Goal: Task Accomplishment & Management: Manage account settings

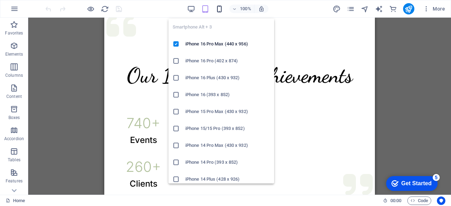
click at [220, 9] on icon "button" at bounding box center [219, 9] width 8 height 8
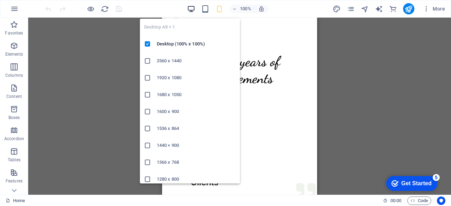
click at [190, 8] on icon "button" at bounding box center [191, 9] width 8 height 8
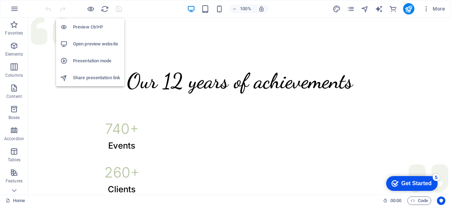
click at [87, 46] on h6 "Open preview website" at bounding box center [96, 44] width 47 height 8
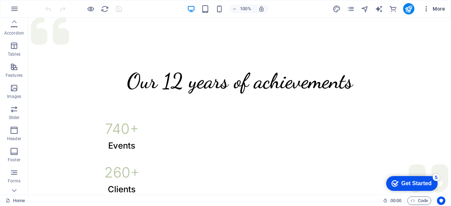
click at [430, 8] on icon "button" at bounding box center [426, 8] width 7 height 7
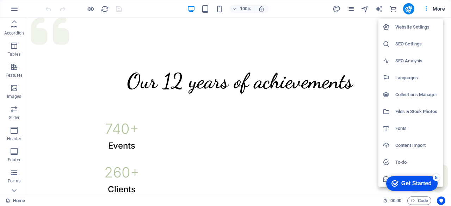
click at [413, 26] on h6 "Website Settings" at bounding box center [416, 27] width 43 height 8
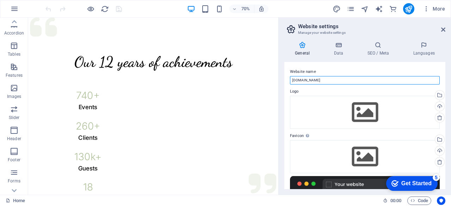
drag, startPoint x: 328, startPoint y: 81, endPoint x: 286, endPoint y: 80, distance: 42.0
click at [286, 80] on div "Website name inquisitivebpl.com Logo Drag files here, click to choose files or …" at bounding box center [364, 125] width 161 height 127
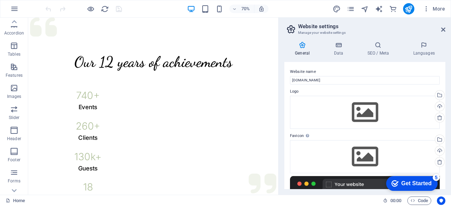
click at [0, 0] on icon at bounding box center [0, 0] width 0 height 0
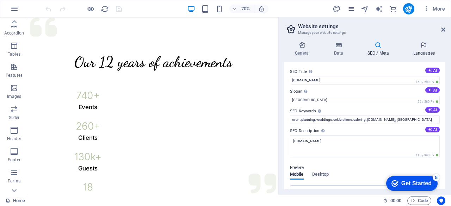
click at [418, 47] on icon at bounding box center [423, 45] width 43 height 7
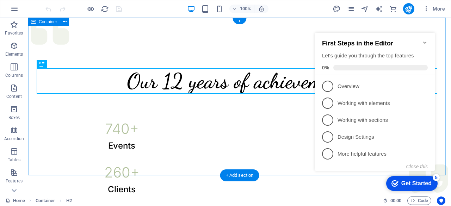
click at [187, 39] on div "Our 12 years of achievements 740 + Events 260 + Clients 130 k+ Guests 18 Prizes" at bounding box center [239, 162] width 423 height 289
click at [144, 49] on div "Our 12 years of achievements 740 + Events 260 + Clients 130 k+ Guests 18 Prizes" at bounding box center [239, 162] width 423 height 289
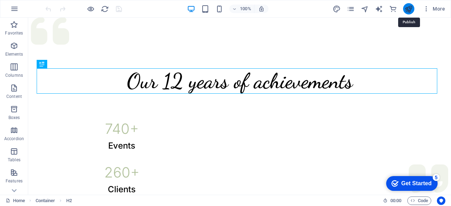
click at [0, 0] on icon "publish" at bounding box center [0, 0] width 0 height 0
click at [428, 11] on icon "button" at bounding box center [426, 8] width 7 height 7
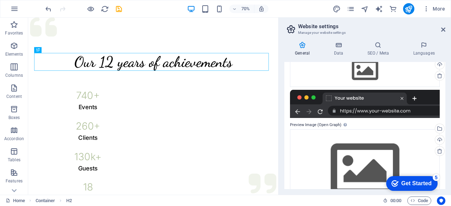
scroll to position [113, 0]
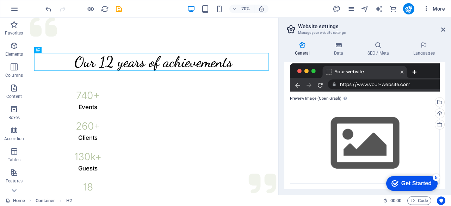
type input "www.inquisitivebpl.com"
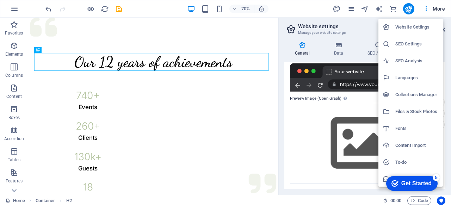
scroll to position [18, 0]
click at [298, 113] on div at bounding box center [225, 103] width 451 height 206
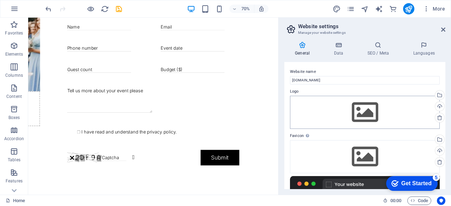
scroll to position [113, 0]
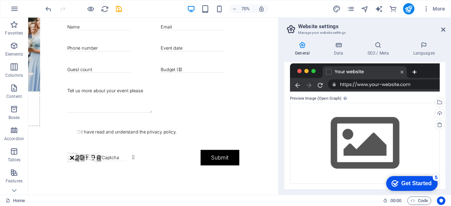
click at [0, 0] on h4 "General" at bounding box center [0, 0] width 0 height 0
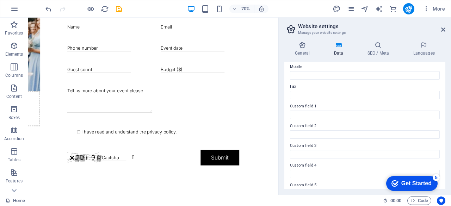
scroll to position [211, 0]
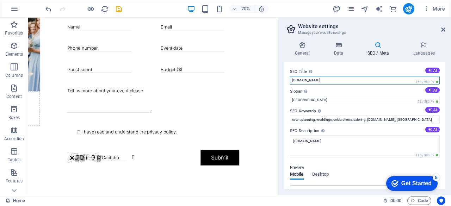
drag, startPoint x: 326, startPoint y: 79, endPoint x: 290, endPoint y: 79, distance: 35.2
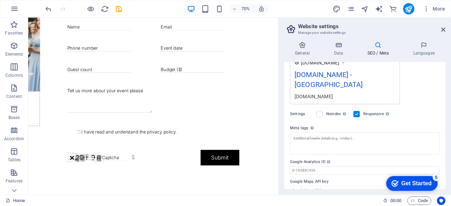
scroll to position [25, 0]
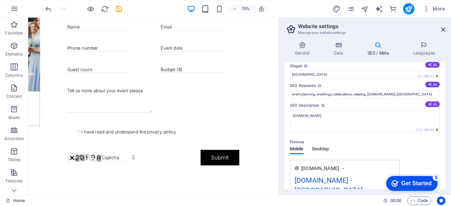
click at [326, 150] on span "Desktop" at bounding box center [320, 150] width 17 height 10
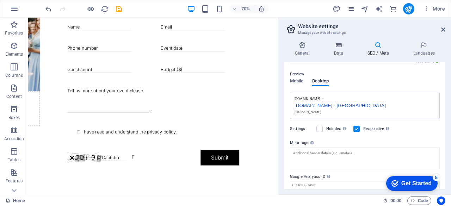
scroll to position [118, 0]
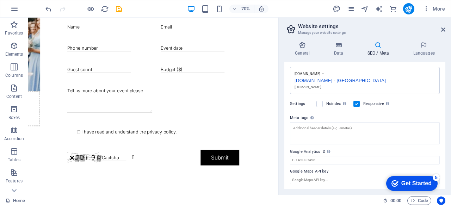
click at [0, 0] on icon at bounding box center [0, 0] width 0 height 0
click at [300, 48] on icon at bounding box center [302, 45] width 36 height 7
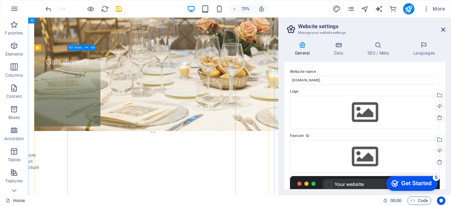
scroll to position [698, 0]
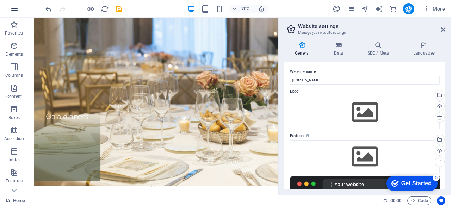
click at [16, 8] on icon "button" at bounding box center [14, 9] width 8 height 8
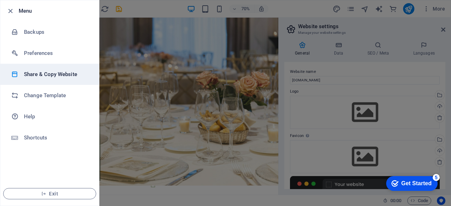
click at [48, 72] on h6 "Share & Copy Website" at bounding box center [56, 74] width 65 height 8
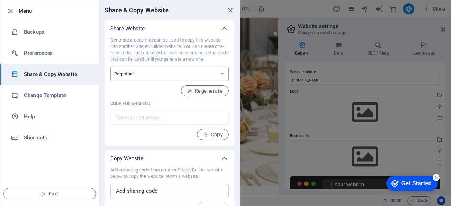
click at [163, 67] on select "One-time Perpetual" at bounding box center [169, 74] width 118 height 14
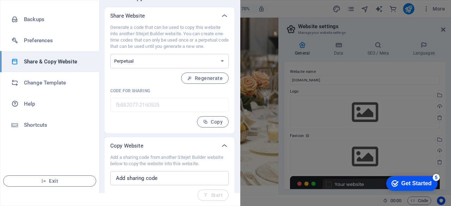
scroll to position [13, 0]
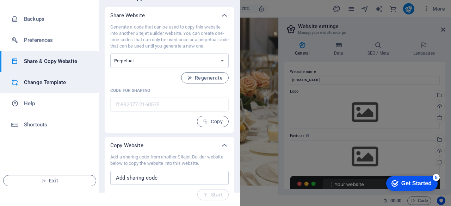
click at [39, 82] on h6 "Change Template" at bounding box center [56, 82] width 65 height 8
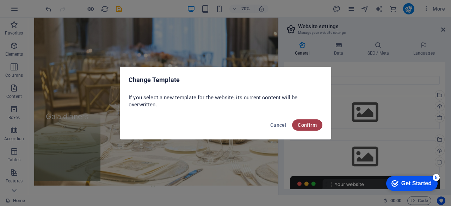
click at [310, 124] on span "Confirm" at bounding box center [307, 125] width 19 height 6
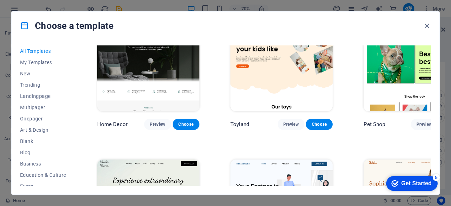
scroll to position [317, 0]
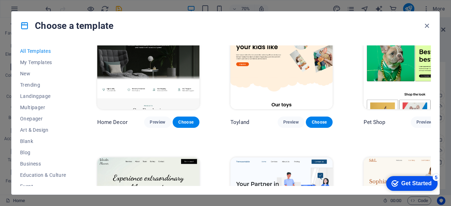
click at [445, 119] on span "Choose" at bounding box center [453, 122] width 16 height 6
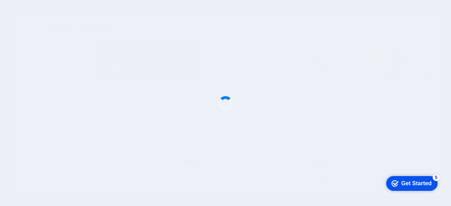
scroll to position [654, 0]
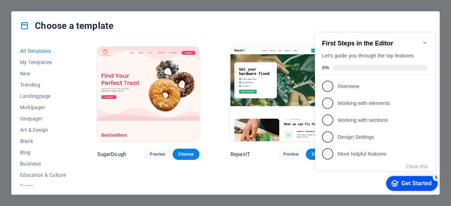
click at [276, 93] on img at bounding box center [281, 94] width 102 height 94
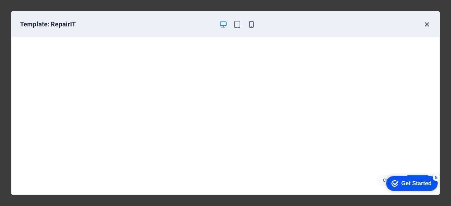
click at [425, 25] on icon "button" at bounding box center [427, 24] width 8 height 8
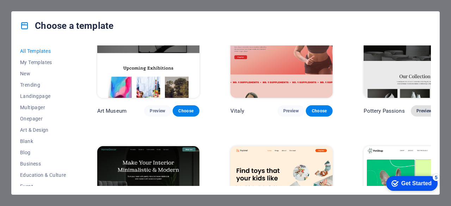
scroll to position [176, 0]
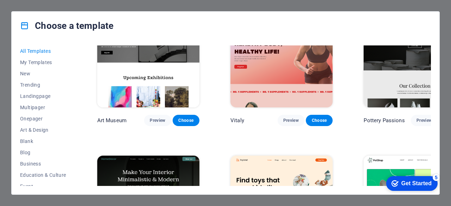
click at [445, 118] on span "Choose" at bounding box center [453, 121] width 16 height 6
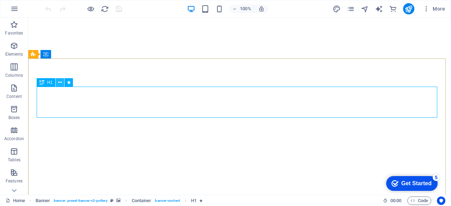
click at [61, 84] on icon at bounding box center [60, 82] width 4 height 7
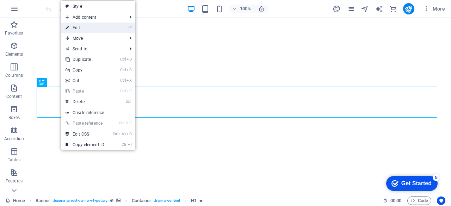
click at [78, 30] on link "⏎ Edit" at bounding box center [84, 28] width 47 height 11
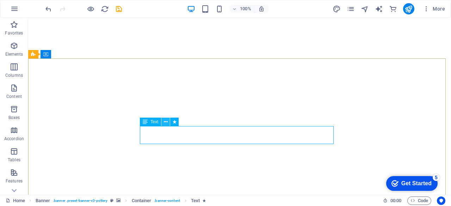
click at [164, 122] on icon at bounding box center [166, 121] width 4 height 7
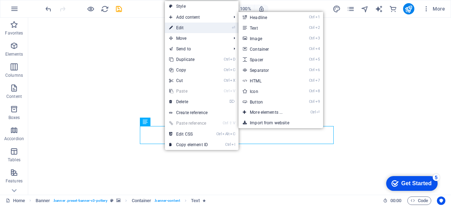
click at [182, 26] on link "⏎ Edit" at bounding box center [188, 28] width 47 height 11
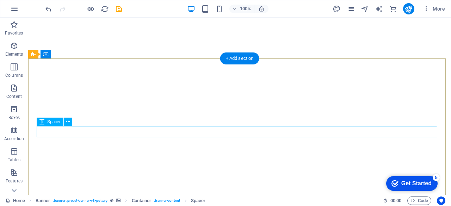
select select "px"
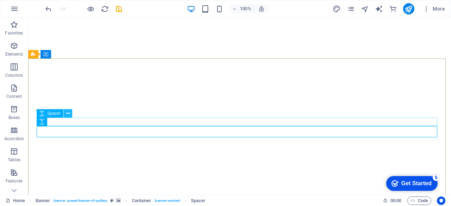
click at [67, 115] on icon at bounding box center [68, 113] width 4 height 7
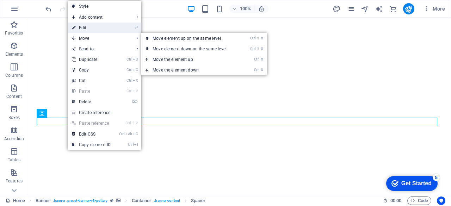
click at [88, 27] on link "⏎ Edit" at bounding box center [91, 28] width 47 height 11
select select "px"
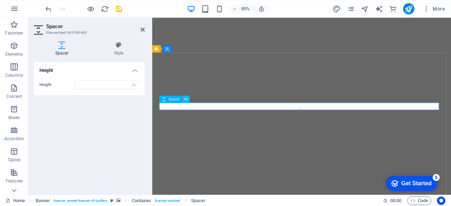
click at [183, 100] on button at bounding box center [186, 98] width 7 height 7
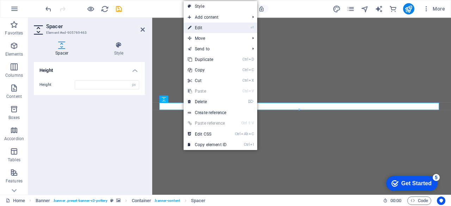
click at [197, 30] on link "⏎ Edit" at bounding box center [207, 28] width 47 height 11
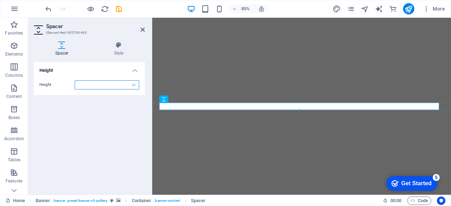
click at [106, 85] on input "number" at bounding box center [107, 85] width 64 height 8
click at [87, 86] on input "number" at bounding box center [107, 85] width 64 height 8
click at [180, 98] on span "Spacer" at bounding box center [173, 99] width 11 height 4
click at [185, 99] on icon at bounding box center [185, 99] width 3 height 6
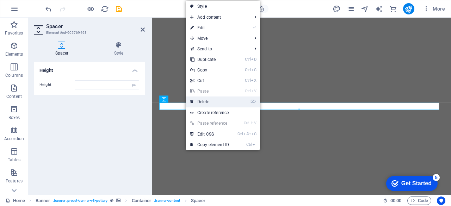
click at [206, 101] on link "⌦ Delete" at bounding box center [209, 102] width 47 height 11
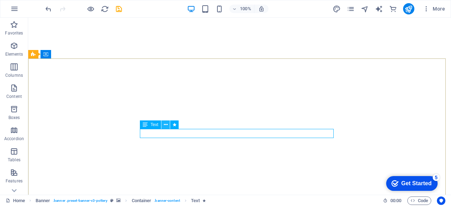
click at [165, 125] on icon at bounding box center [166, 124] width 4 height 7
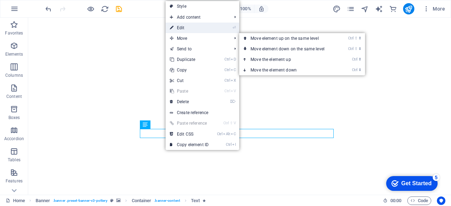
click at [188, 30] on link "⏎ Edit" at bounding box center [189, 28] width 47 height 11
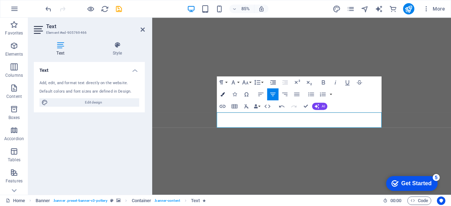
click at [224, 94] on icon "button" at bounding box center [223, 94] width 4 height 4
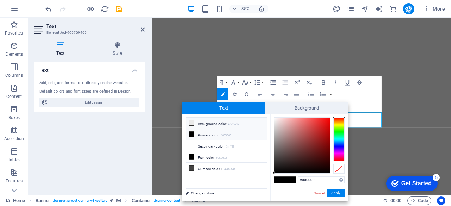
click at [205, 122] on li "Background color #eaeaea" at bounding box center [226, 123] width 81 height 11
type input "#eaeaea"
click at [339, 194] on button "Apply" at bounding box center [336, 193] width 18 height 8
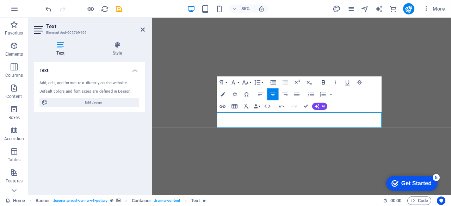
click at [323, 82] on icon "button" at bounding box center [323, 82] width 3 height 4
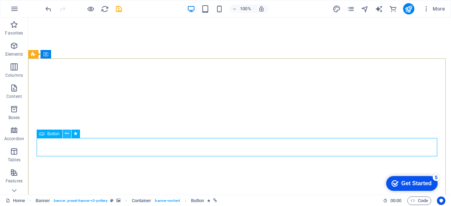
click at [68, 136] on icon at bounding box center [67, 133] width 4 height 7
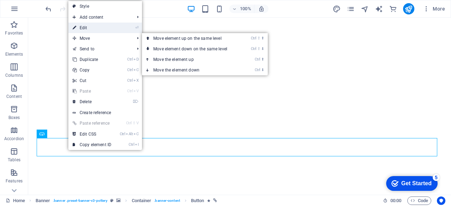
click at [100, 28] on link "⏎ Edit" at bounding box center [91, 28] width 47 height 11
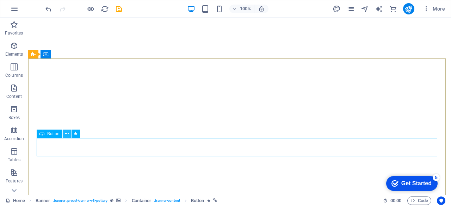
click at [67, 131] on icon at bounding box center [67, 133] width 4 height 7
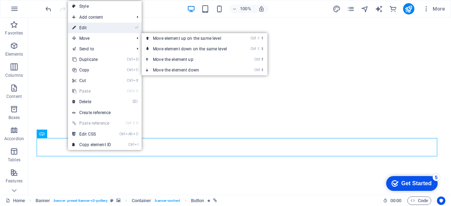
click at [92, 31] on link "⏎ Edit" at bounding box center [91, 28] width 47 height 11
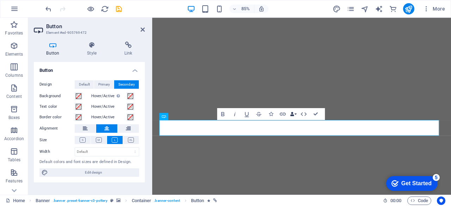
click at [294, 114] on button "Data Bindings" at bounding box center [293, 114] width 8 height 12
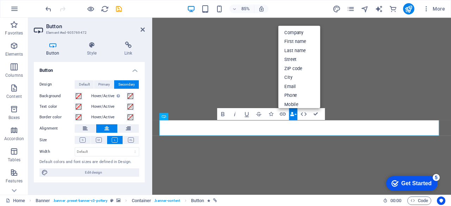
click at [294, 114] on button "Data Bindings" at bounding box center [293, 114] width 8 height 12
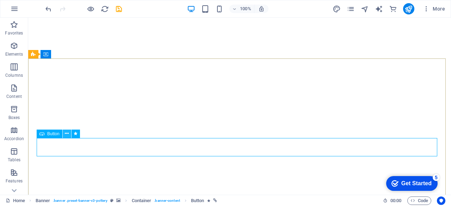
click at [67, 131] on icon at bounding box center [67, 133] width 4 height 7
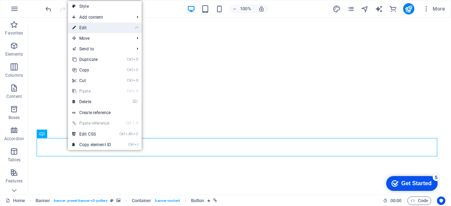
click at [96, 27] on link "⏎ Edit" at bounding box center [91, 28] width 47 height 11
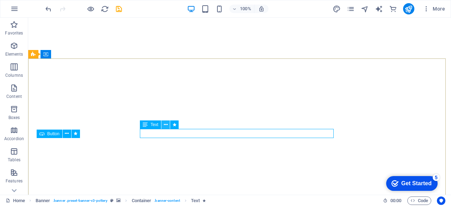
click at [165, 127] on icon at bounding box center [166, 124] width 4 height 7
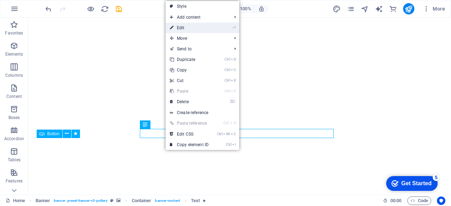
click at [185, 29] on link "⏎ Edit" at bounding box center [189, 28] width 47 height 11
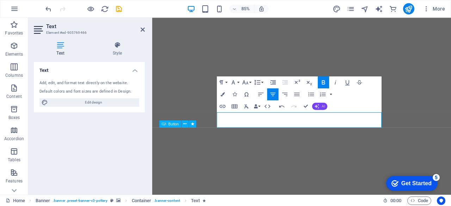
click at [320, 107] on button "AI" at bounding box center [319, 106] width 15 height 7
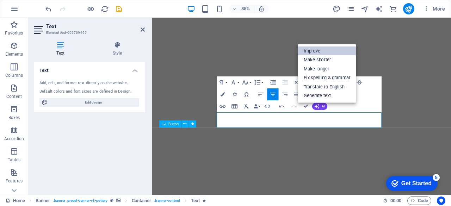
click at [322, 49] on link "Improve" at bounding box center [327, 51] width 58 height 9
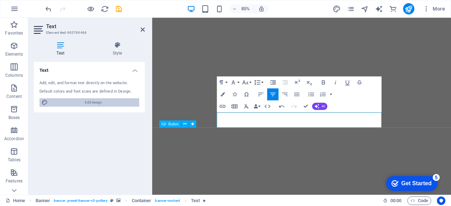
click at [91, 102] on span "Edit design" at bounding box center [93, 102] width 87 height 8
select select "px"
select select "300"
select select "px"
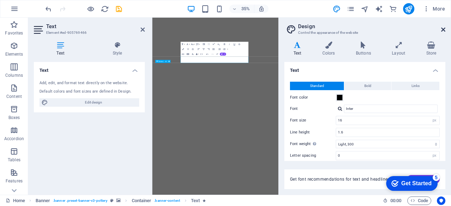
click at [445, 30] on icon at bounding box center [443, 30] width 4 height 6
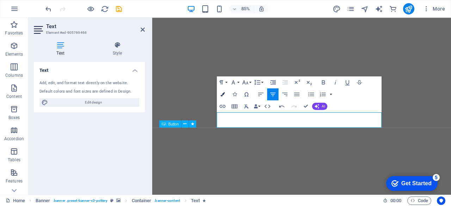
click at [222, 95] on icon "button" at bounding box center [223, 94] width 4 height 4
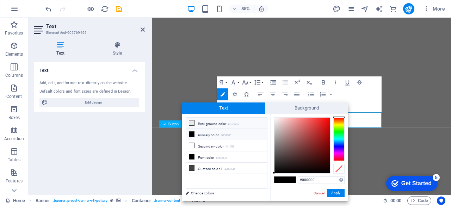
click at [206, 123] on li "Background color #eaeaea" at bounding box center [226, 123] width 81 height 11
type input "#eaeaea"
click at [338, 191] on button "Apply" at bounding box center [336, 193] width 18 height 8
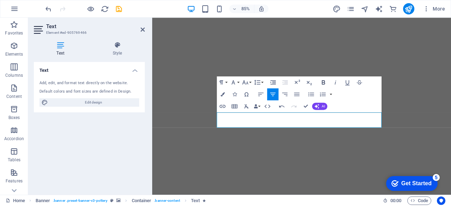
click at [325, 82] on icon "button" at bounding box center [323, 82] width 7 height 7
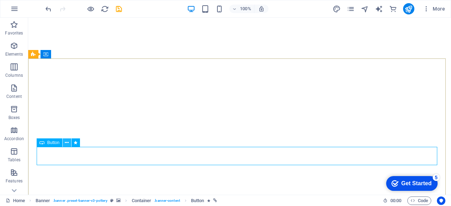
click at [68, 143] on icon at bounding box center [67, 142] width 4 height 7
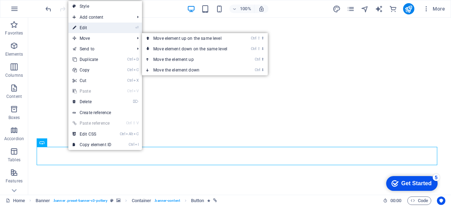
click at [95, 29] on link "⏎ Edit" at bounding box center [91, 28] width 47 height 11
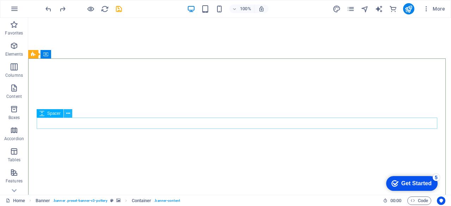
click at [64, 115] on button at bounding box center [68, 113] width 8 height 8
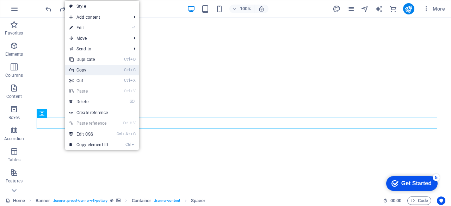
click at [91, 73] on link "Ctrl C Copy" at bounding box center [88, 70] width 47 height 11
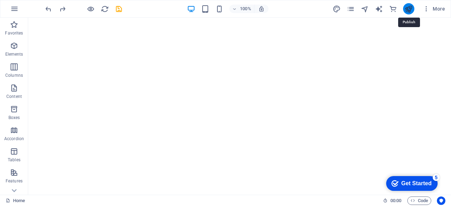
click at [408, 9] on icon "publish" at bounding box center [408, 9] width 8 height 8
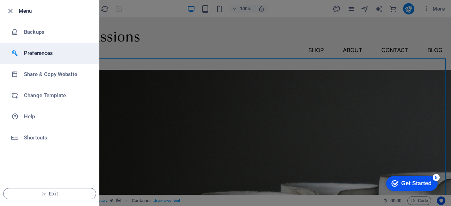
click at [0, 0] on h6 "Preferences" at bounding box center [0, 0] width 0 height 0
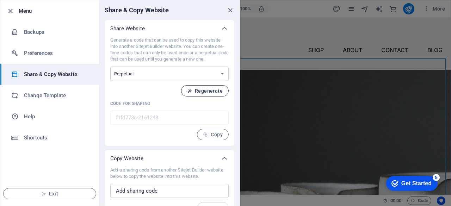
scroll to position [13, 0]
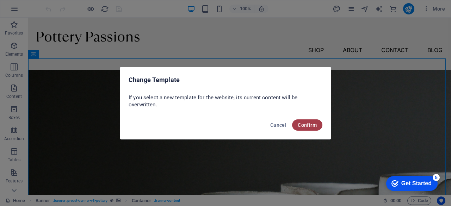
click at [309, 125] on span "Confirm" at bounding box center [307, 125] width 19 height 6
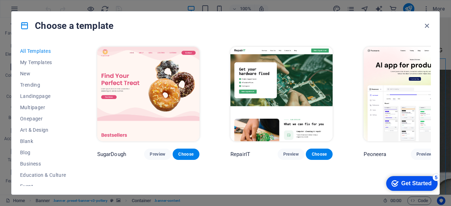
click at [277, 96] on img at bounding box center [281, 94] width 102 height 94
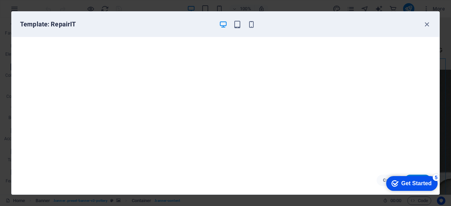
click at [435, 177] on div "5" at bounding box center [436, 177] width 7 height 7
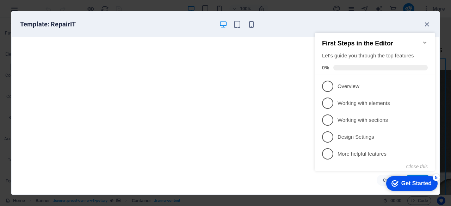
click at [424, 42] on icon "Minimize checklist" at bounding box center [424, 43] width 3 height 2
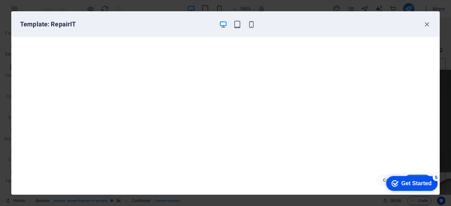
scroll to position [1, 0]
click at [428, 23] on icon "button" at bounding box center [427, 24] width 8 height 8
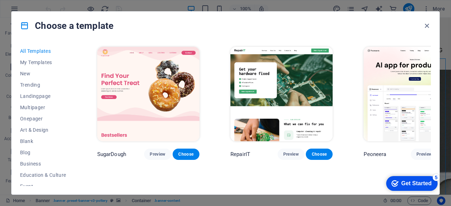
scroll to position [35, 0]
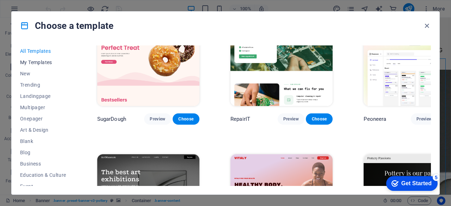
click at [43, 63] on span "My Templates" at bounding box center [43, 63] width 46 height 6
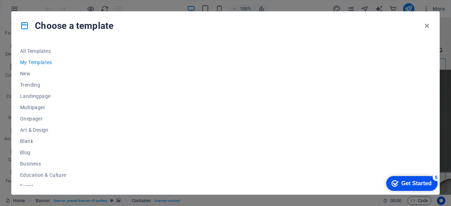
scroll to position [0, 0]
click at [36, 48] on span "All Templates" at bounding box center [43, 51] width 46 height 6
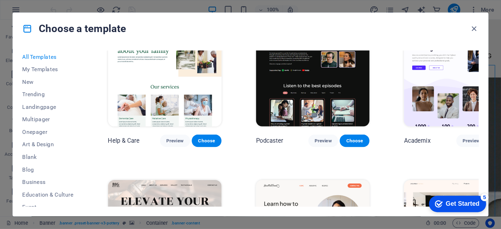
scroll to position [669, 0]
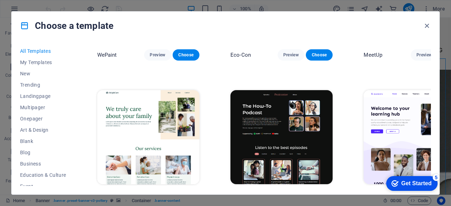
click at [150, 194] on span "Preview" at bounding box center [158, 197] width 16 height 6
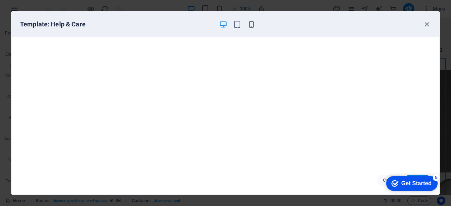
drag, startPoint x: 412, startPoint y: 182, endPoint x: 407, endPoint y: 192, distance: 10.9
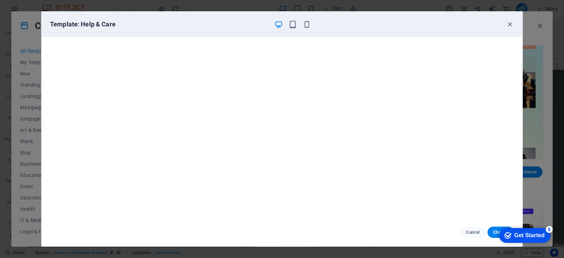
scroll to position [669, 0]
drag, startPoint x: 26, startPoint y: 19, endPoint x: 286, endPoint y: 224, distance: 330.4
click at [286, 206] on div "Cancel Choose" at bounding box center [282, 232] width 481 height 28
click at [451, 206] on button "Choose" at bounding box center [500, 232] width 26 height 11
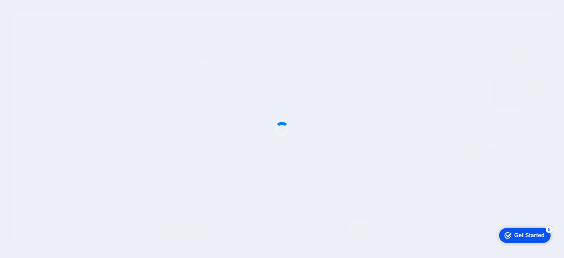
scroll to position [861, 0]
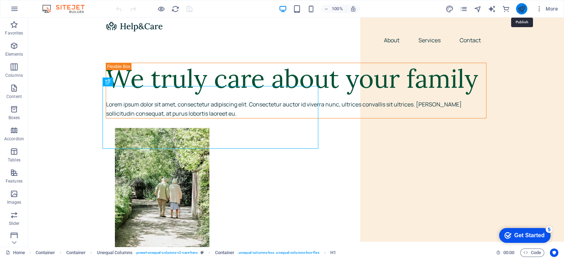
click at [519, 6] on icon "publish" at bounding box center [521, 9] width 8 height 8
